Goal: Communication & Community: Answer question/provide support

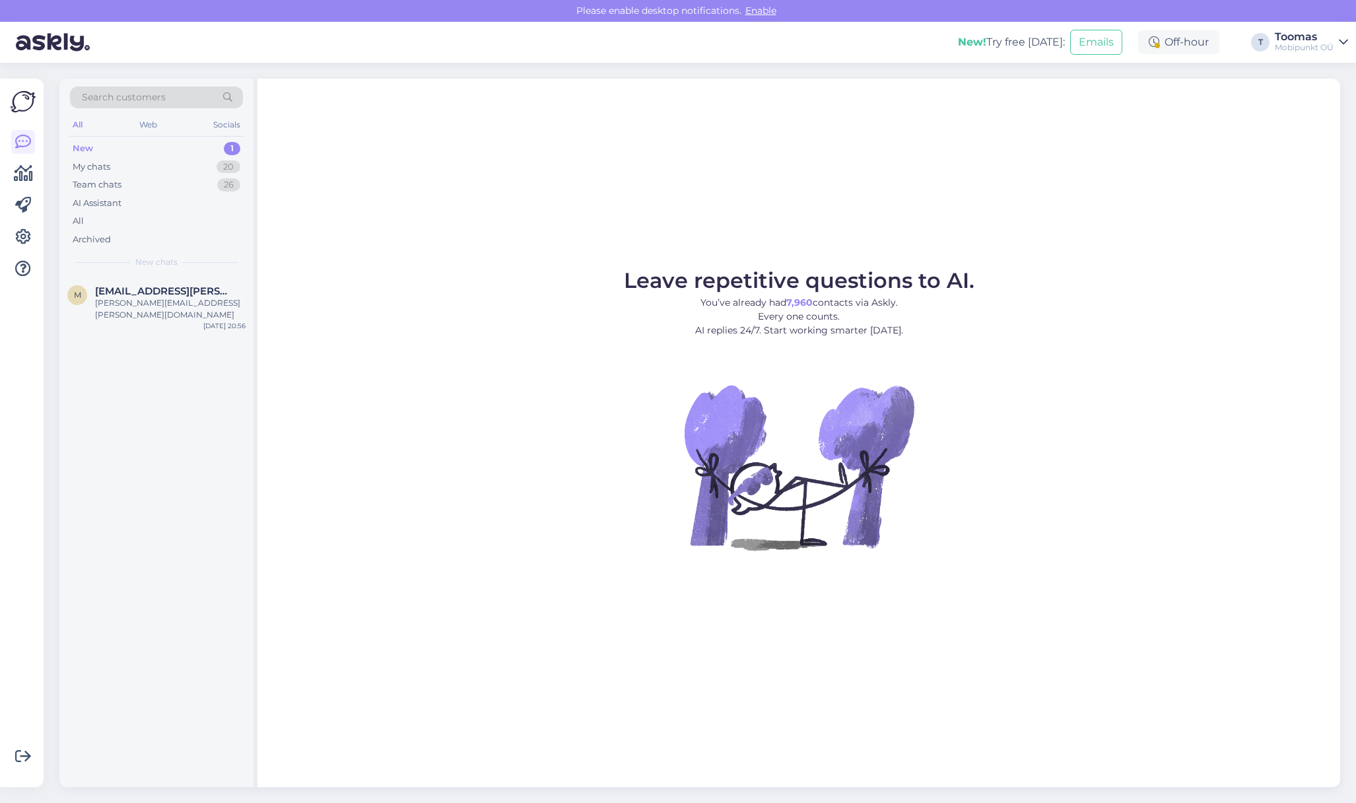
click at [459, 224] on div "Leave repetitive questions to AI. You’ve already had 7,960 contacts via Askly. …" at bounding box center [798, 433] width 1083 height 708
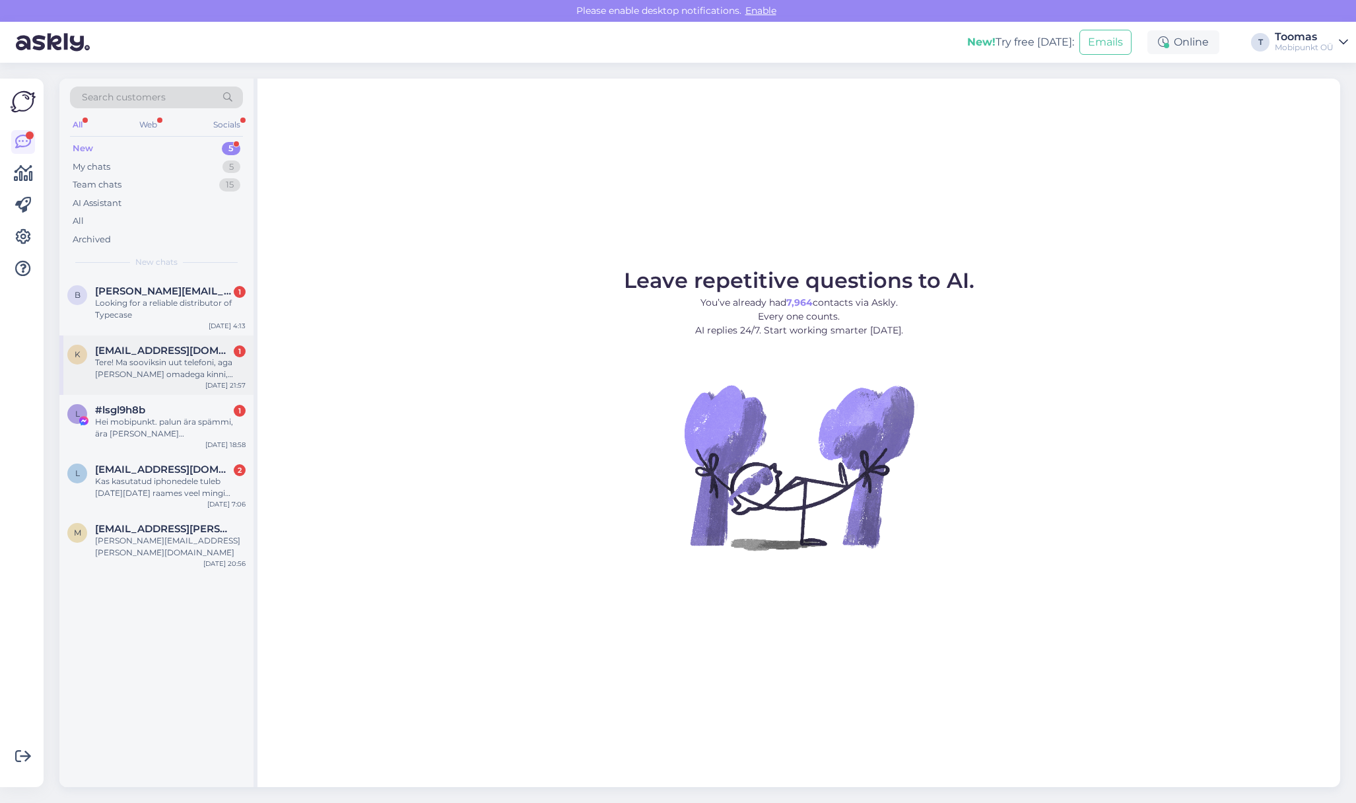
click at [235, 356] on div "Tere! Ma sooviksin uut telefoni, aga [PERSON_NAME] omadega kinni, tahaks midagi…" at bounding box center [170, 368] width 151 height 24
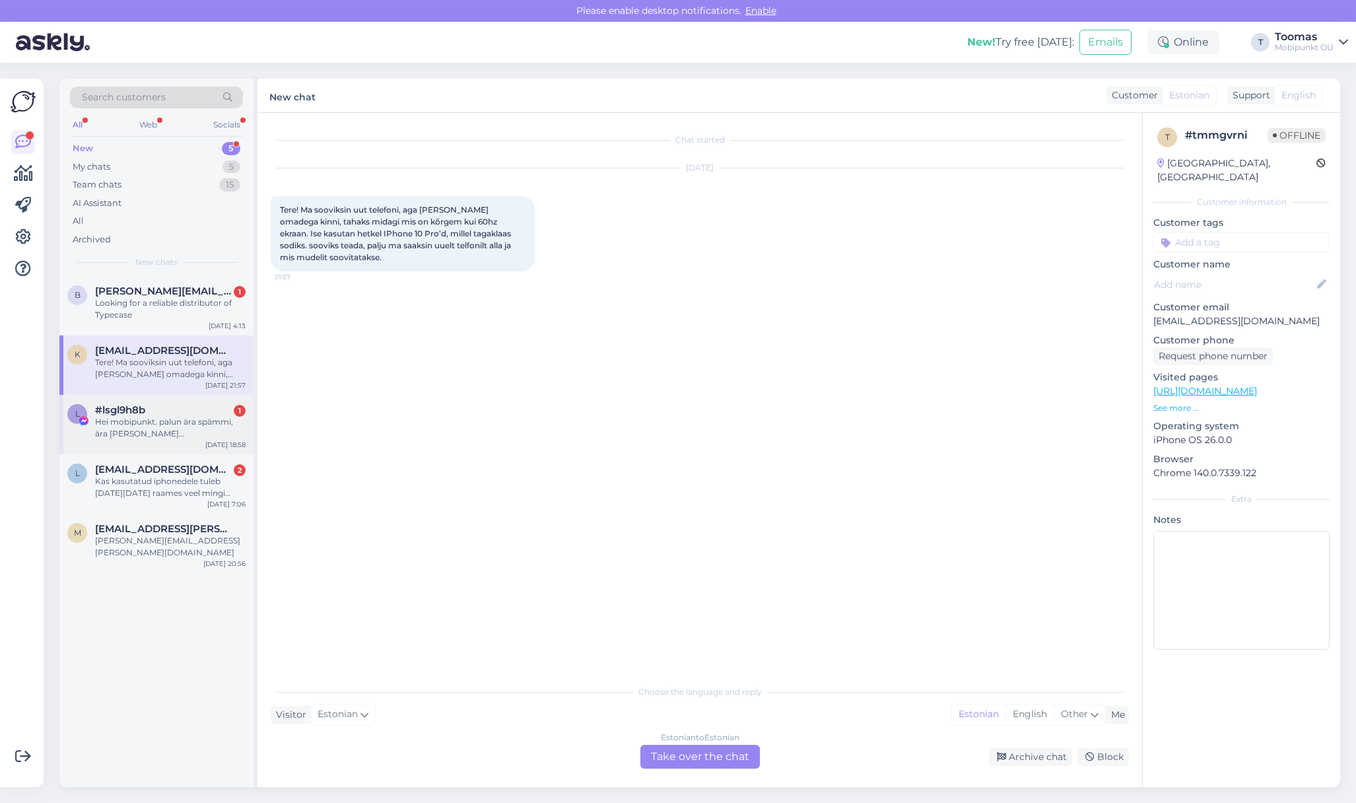
click at [165, 417] on div "Hei mobipunkt. palun ära spämmi, ära [PERSON_NAME] [PERSON_NAME] teateid. ma te…" at bounding box center [170, 428] width 151 height 24
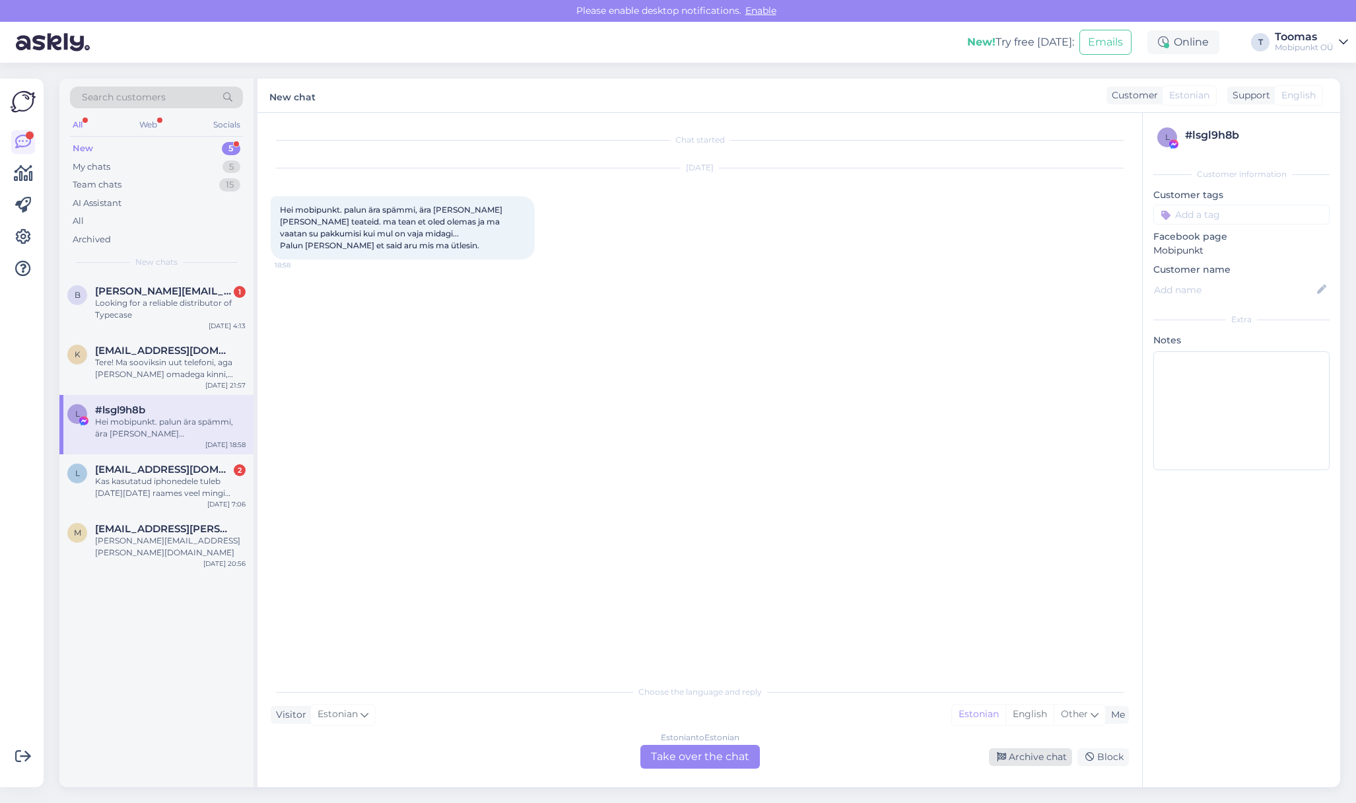
click at [1001, 758] on icon at bounding box center [1001, 757] width 9 height 9
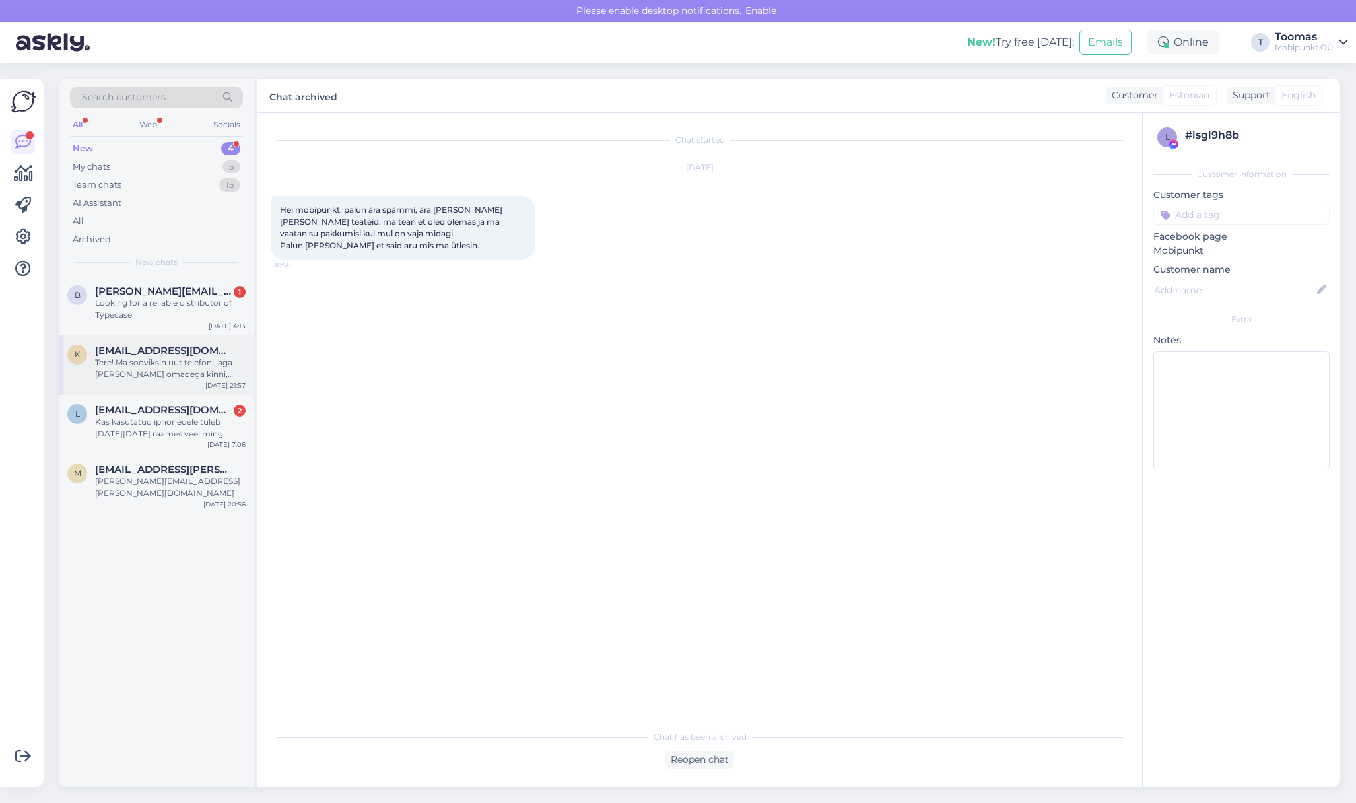
click at [175, 376] on div "Tere! Ma sooviksin uut telefoni, aga [PERSON_NAME] omadega kinni, tahaks midagi…" at bounding box center [170, 368] width 151 height 24
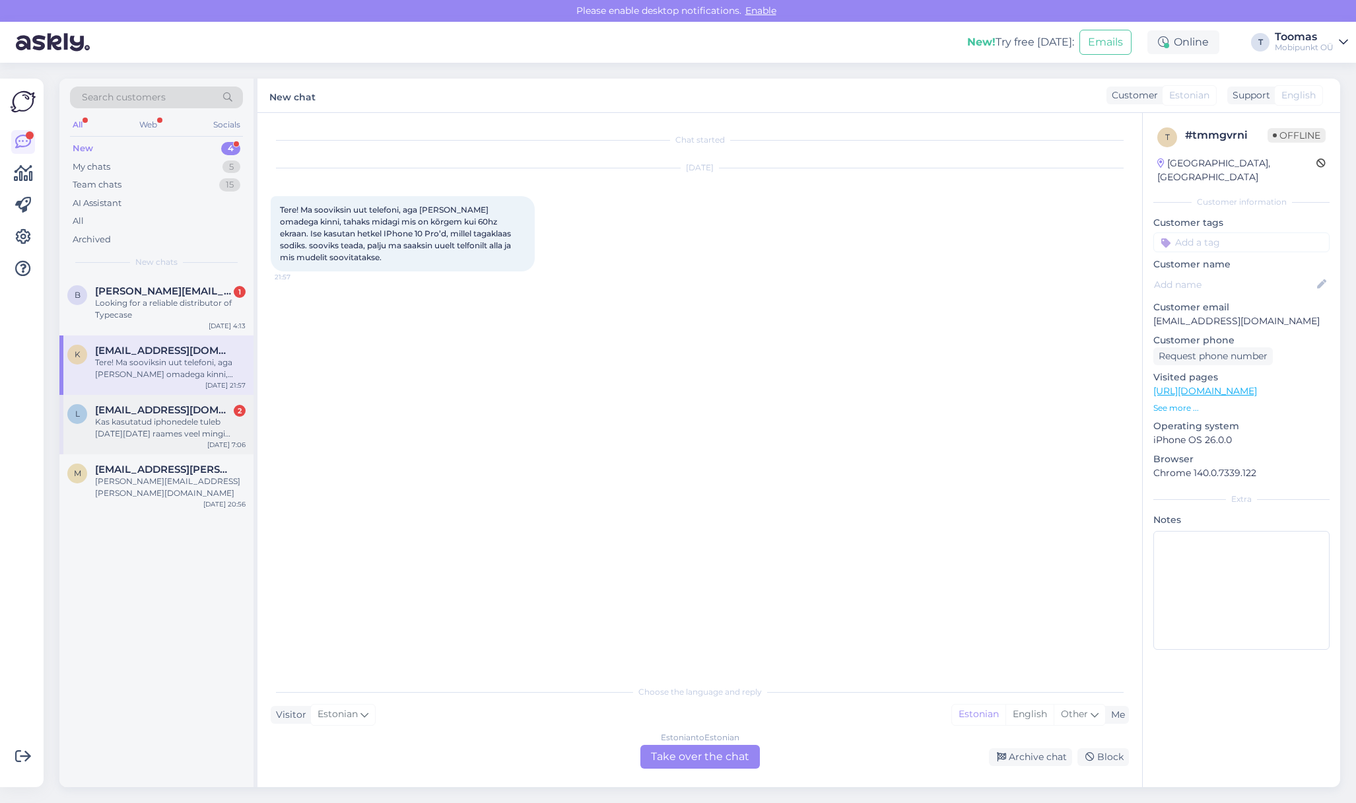
click at [197, 430] on div "Kas kasutatud iphonedele tuleb [DATE][DATE] raames veel mingi soodustus ka?" at bounding box center [170, 428] width 151 height 24
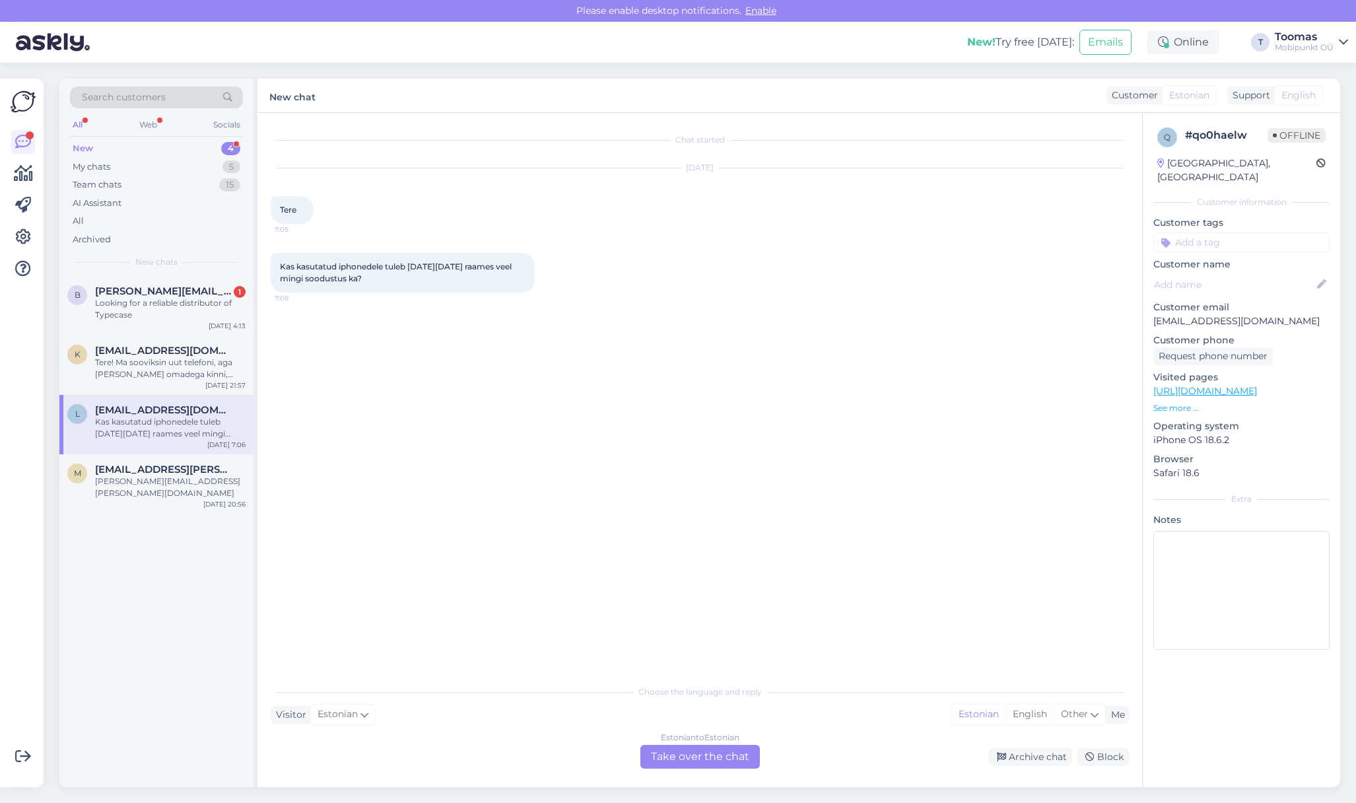
click at [688, 760] on div "Estonian to Estonian Take over the chat" at bounding box center [699, 757] width 119 height 24
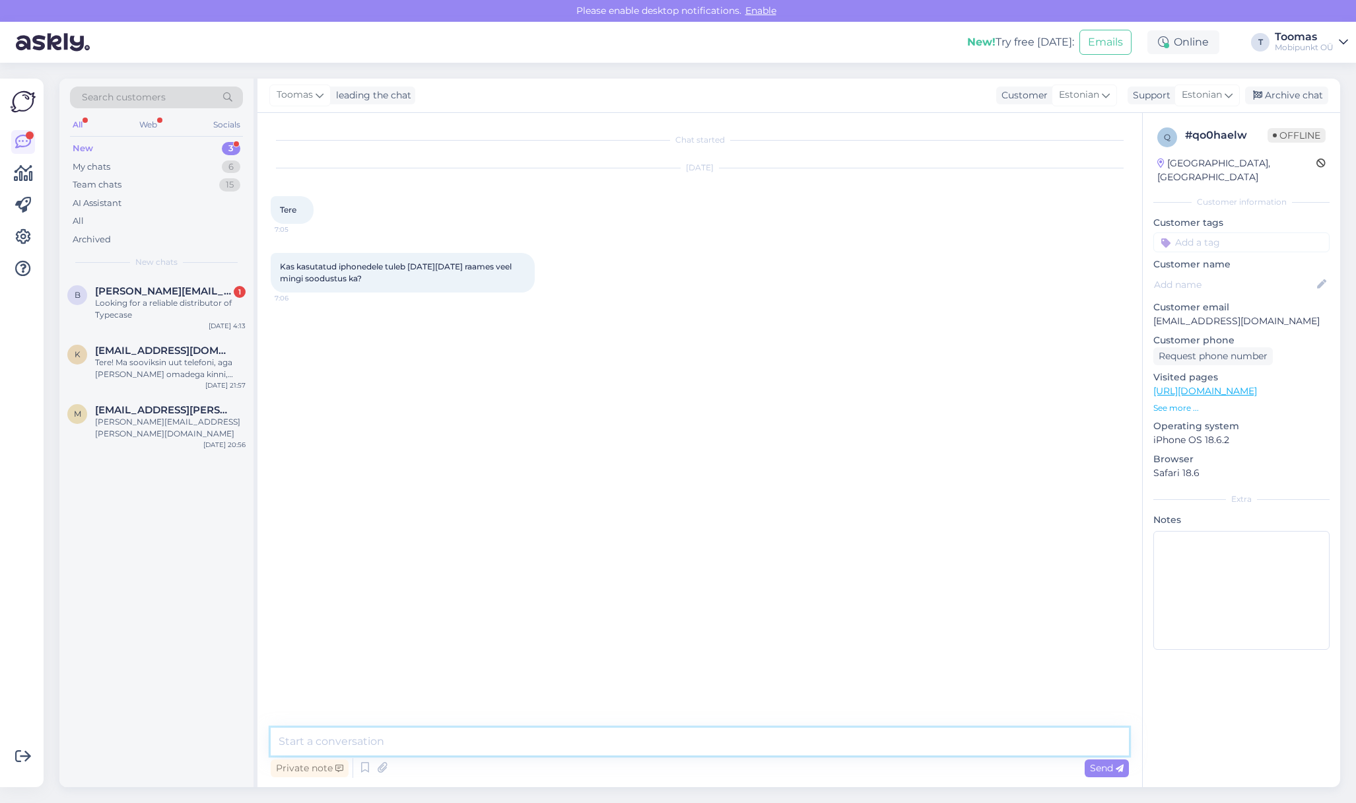
click at [689, 748] on textarea at bounding box center [700, 741] width 858 height 28
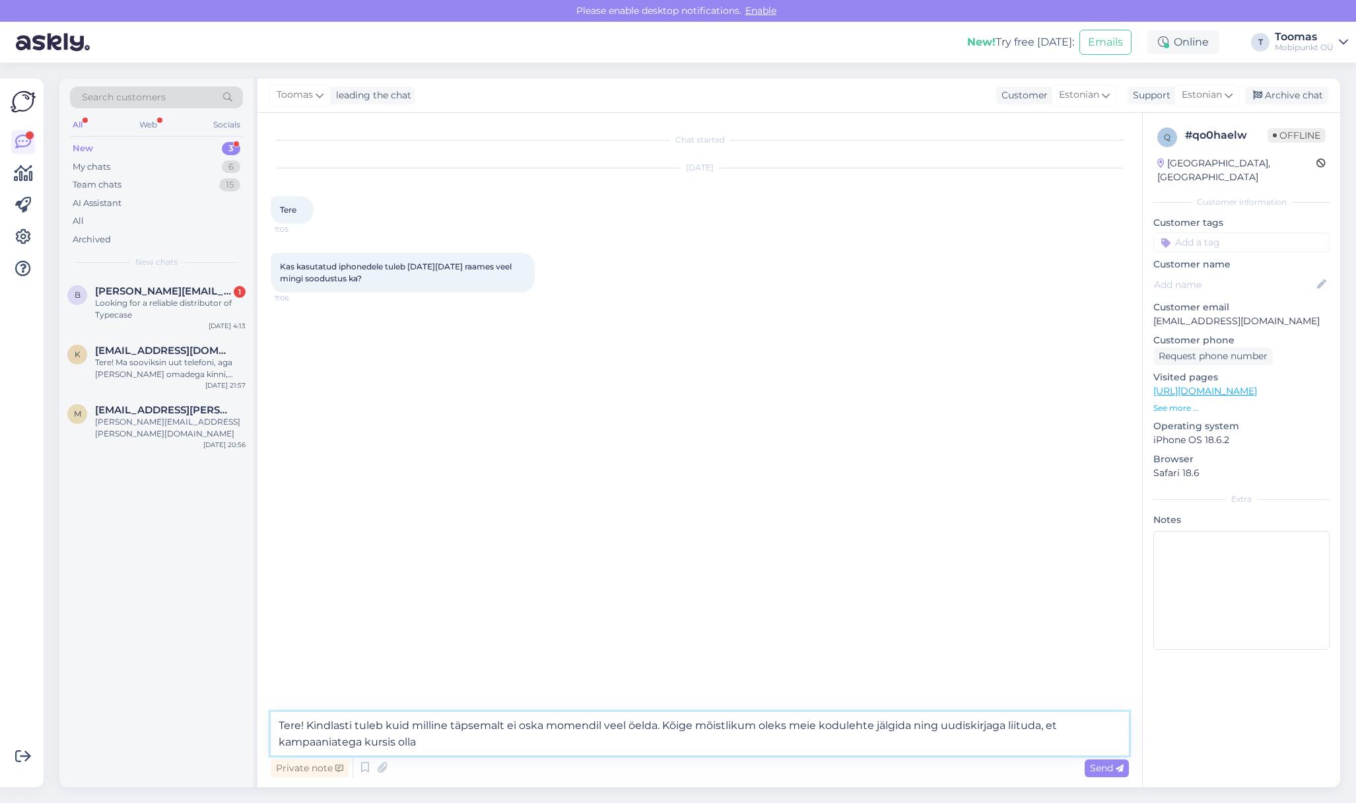
type textarea "Tere! Kindlasti tuleb kuid milline täpsemalt ei oska momendil veel öelda. Kõige…"
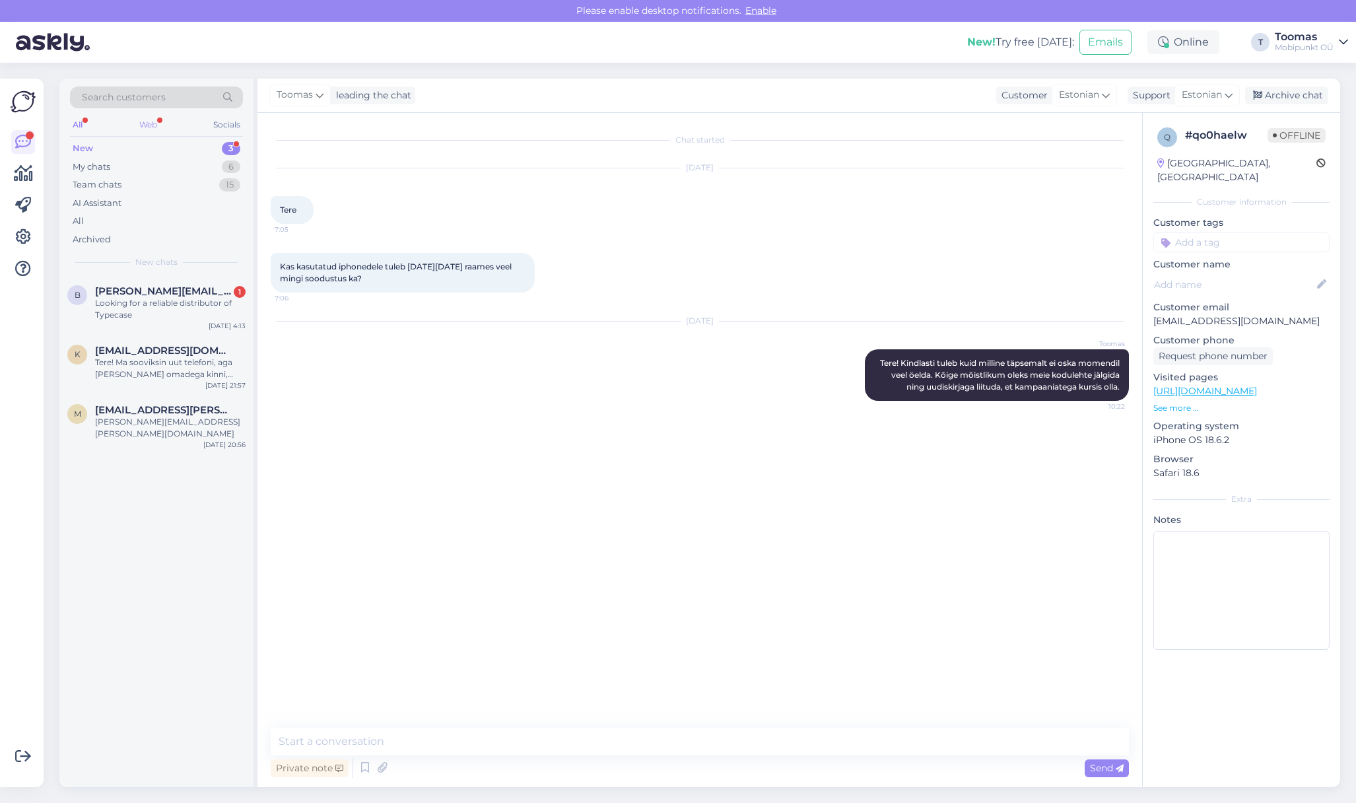
click at [144, 124] on div "Web" at bounding box center [148, 124] width 23 height 17
click at [149, 289] on span "[PERSON_NAME][EMAIL_ADDRESS][DOMAIN_NAME]" at bounding box center [163, 291] width 137 height 12
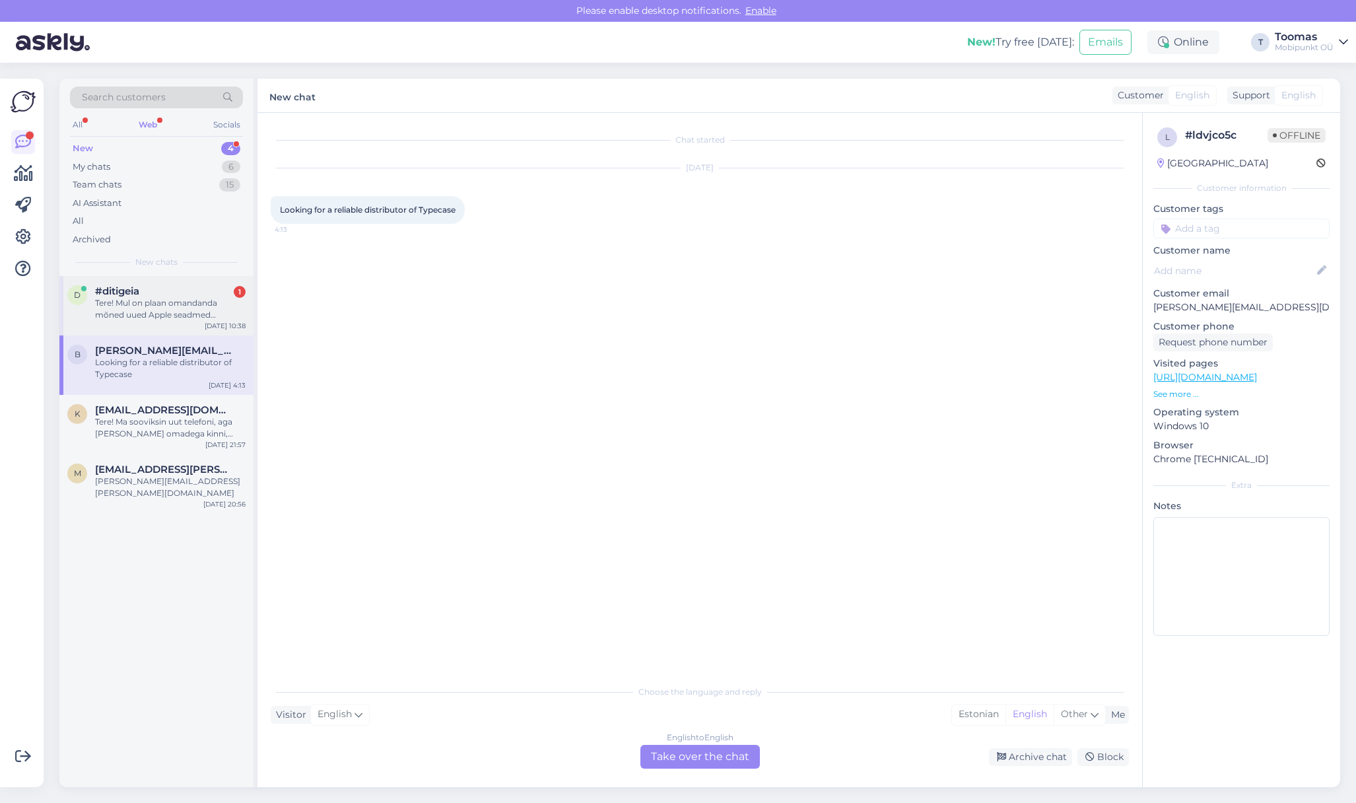
click at [150, 290] on div "#ditigeia 1" at bounding box center [170, 291] width 151 height 12
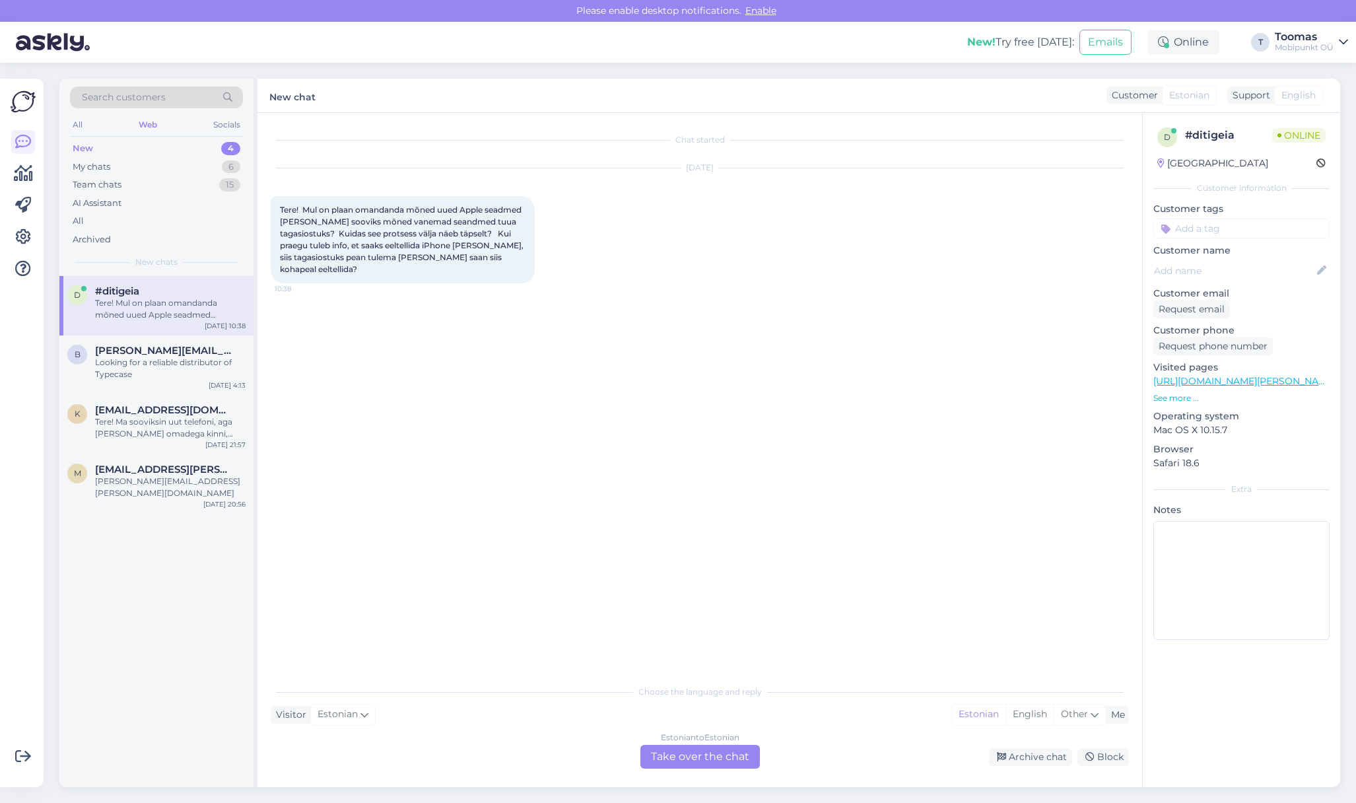
click at [718, 758] on div "Estonian to Estonian Take over the chat" at bounding box center [699, 757] width 119 height 24
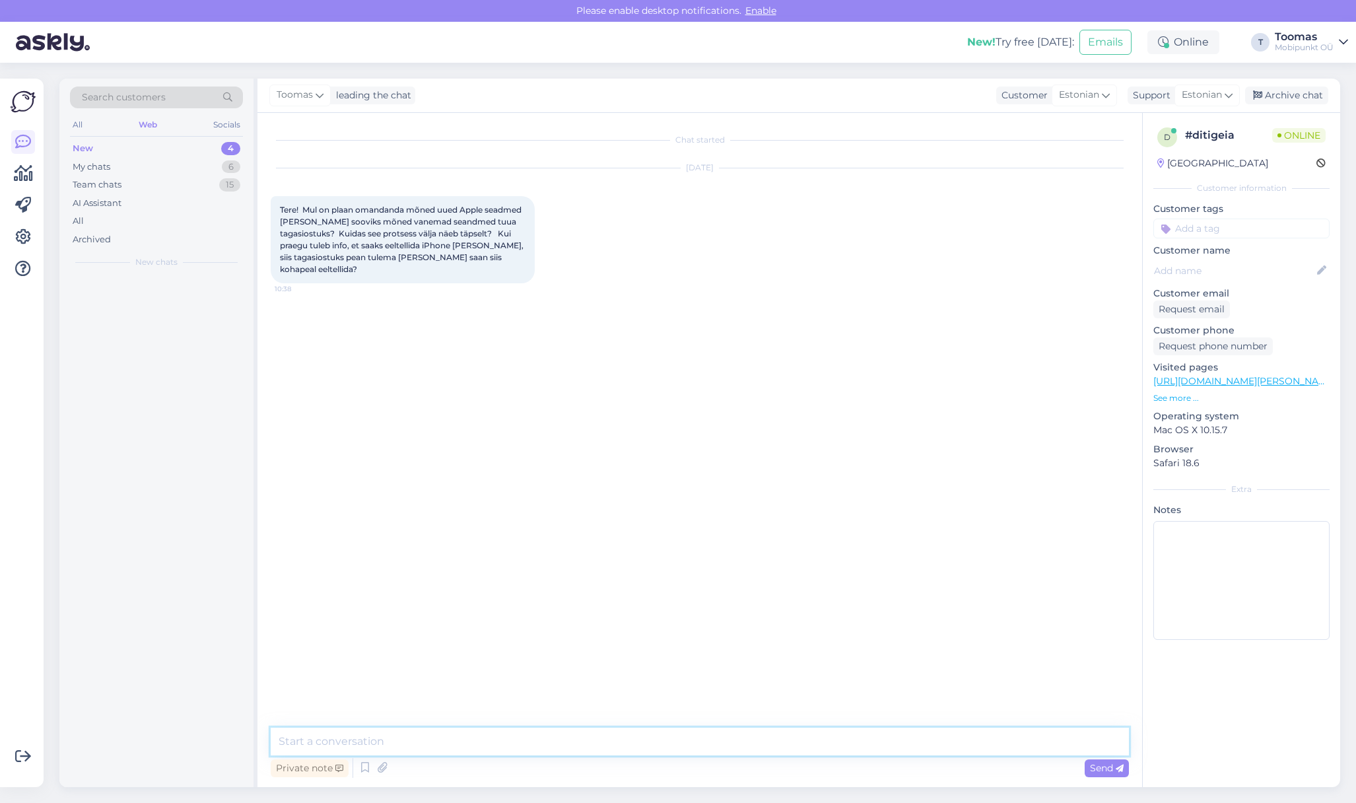
click at [699, 733] on textarea at bounding box center [700, 741] width 858 height 28
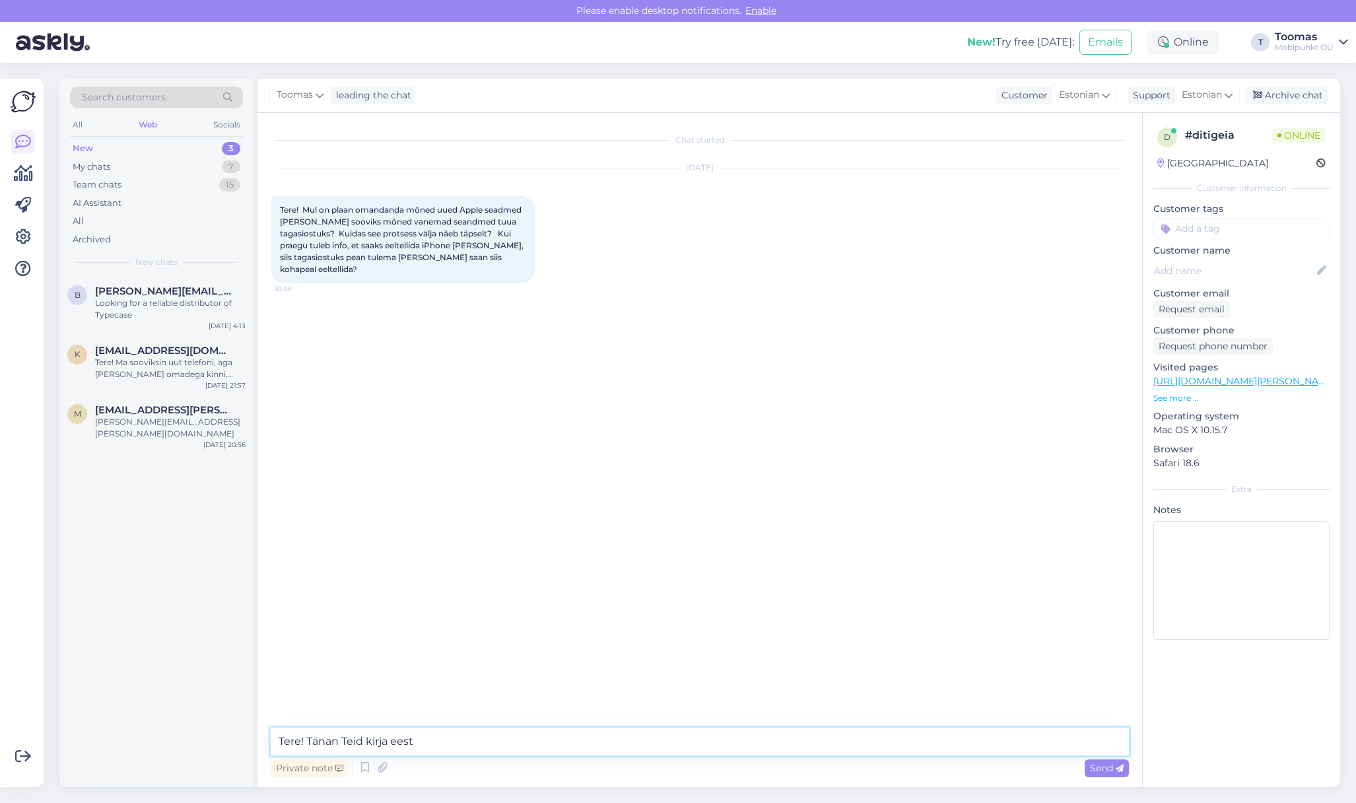
type textarea "Tere! Tänan Teid kirja eest."
click at [619, 740] on textarea "Kõige mõistlikum oleks vormistada [PERSON_NAME]" at bounding box center [700, 741] width 858 height 28
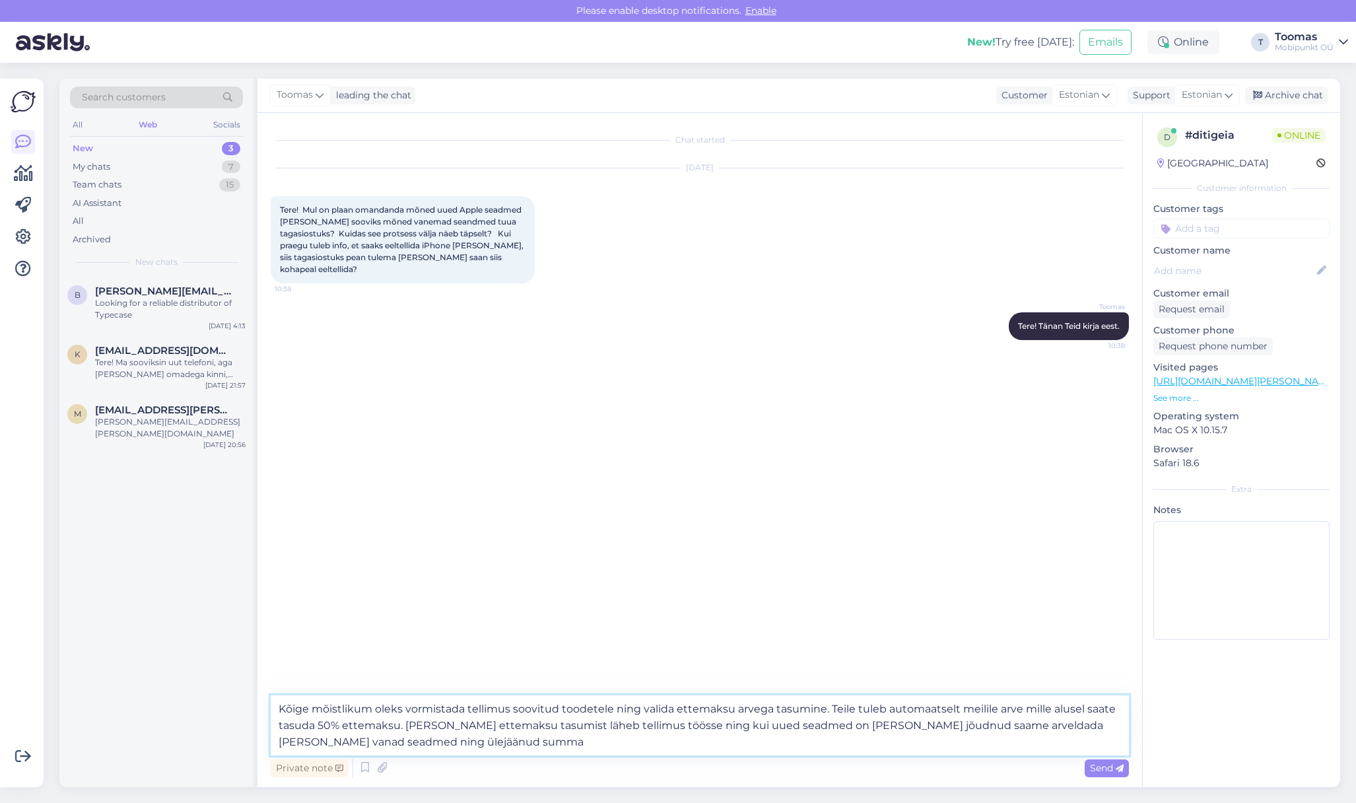
type textarea "Kõige mõistlikum oleks vormistada tellimus soovitud toodetele ning valida ettem…"
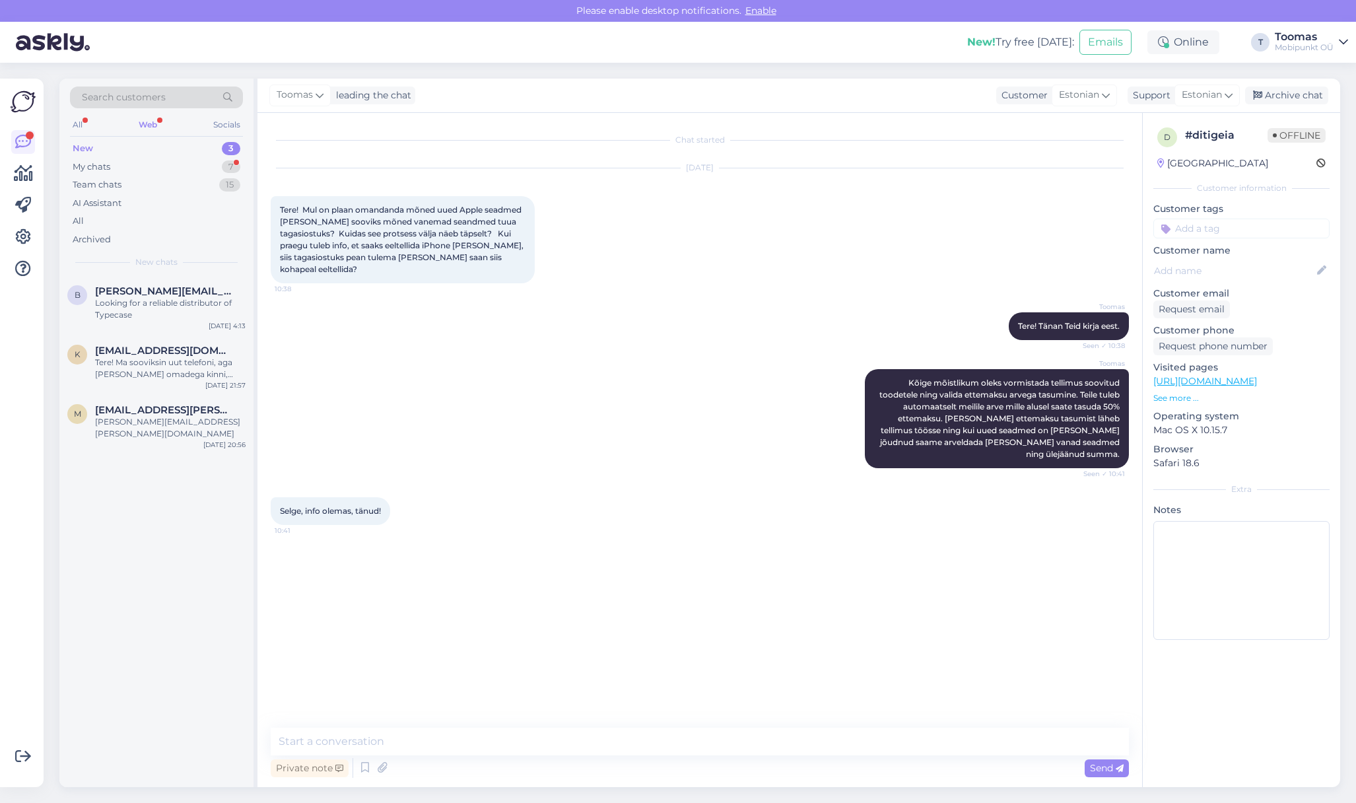
click at [246, 158] on div "Search customers All Web Socials New 3 My chats 7 Team chats 15 AI Assistant Al…" at bounding box center [156, 177] width 194 height 197
click at [237, 160] on div "7" at bounding box center [231, 166] width 18 height 13
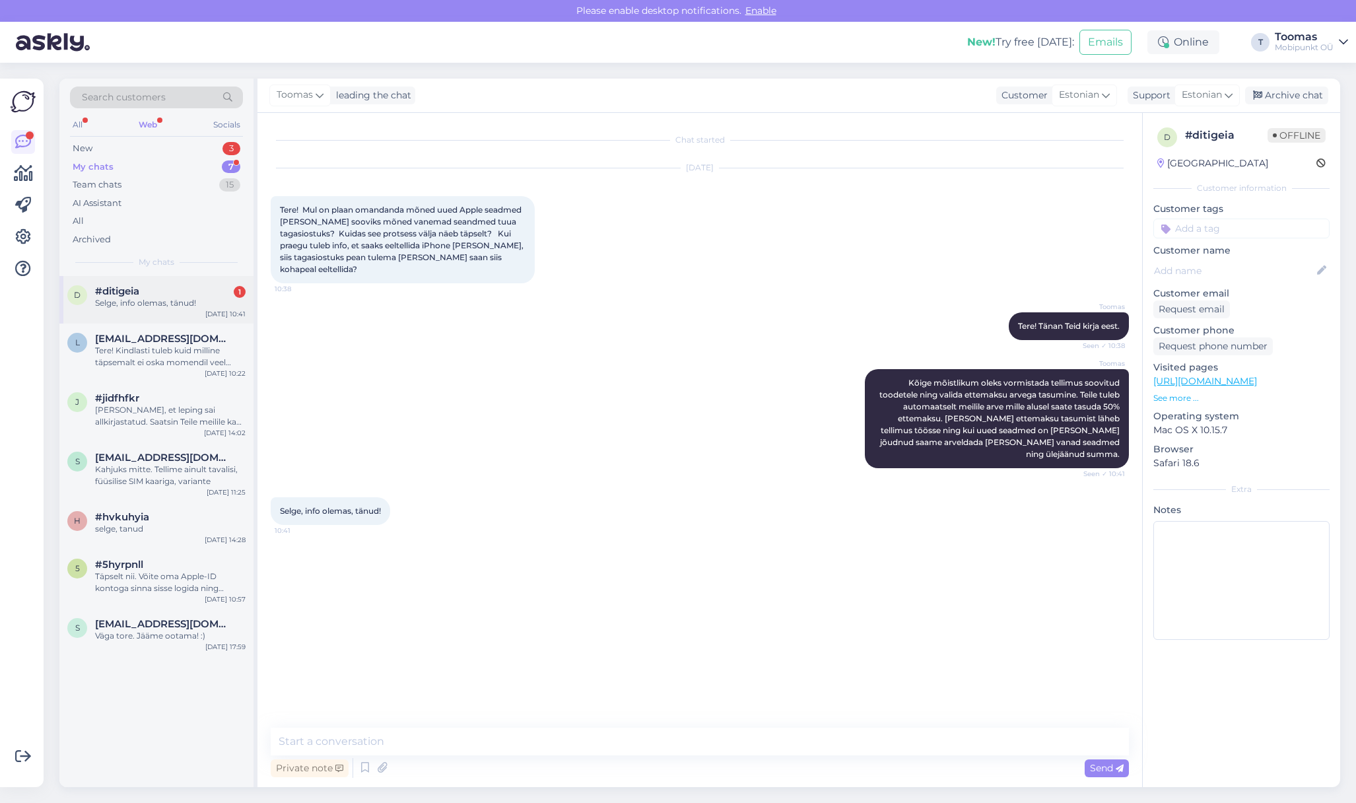
click at [176, 298] on div "Selge, info olemas, tänud!" at bounding box center [170, 303] width 151 height 12
click at [568, 378] on div "[PERSON_NAME] mõistlikum oleks vormistada tellimus soovitud toodetele ning vali…" at bounding box center [700, 418] width 858 height 128
